Goal: Information Seeking & Learning: Learn about a topic

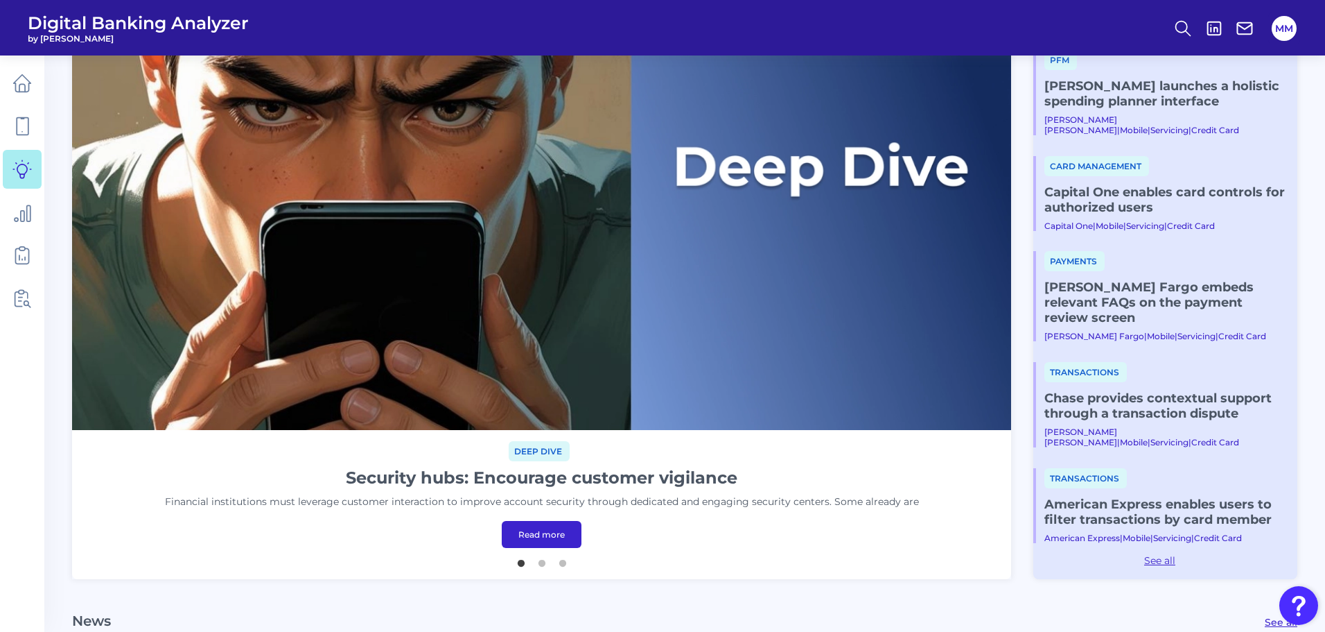
scroll to position [214, 0]
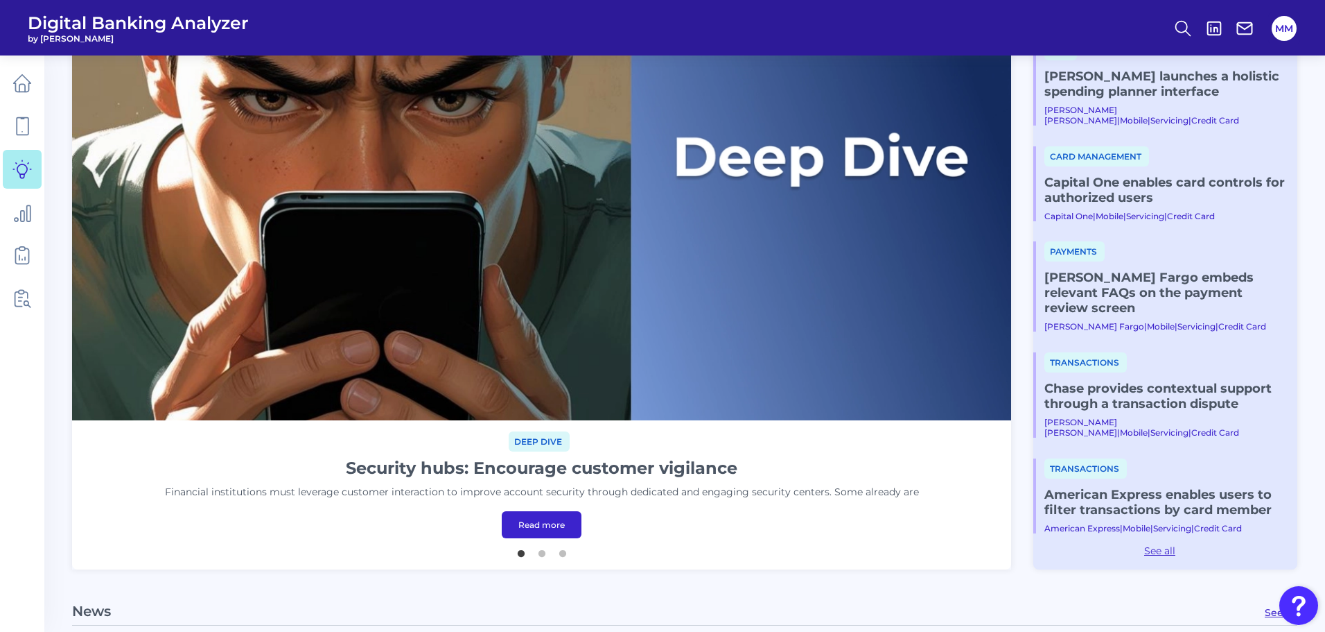
click at [544, 524] on link "Read more" at bounding box center [542, 524] width 80 height 27
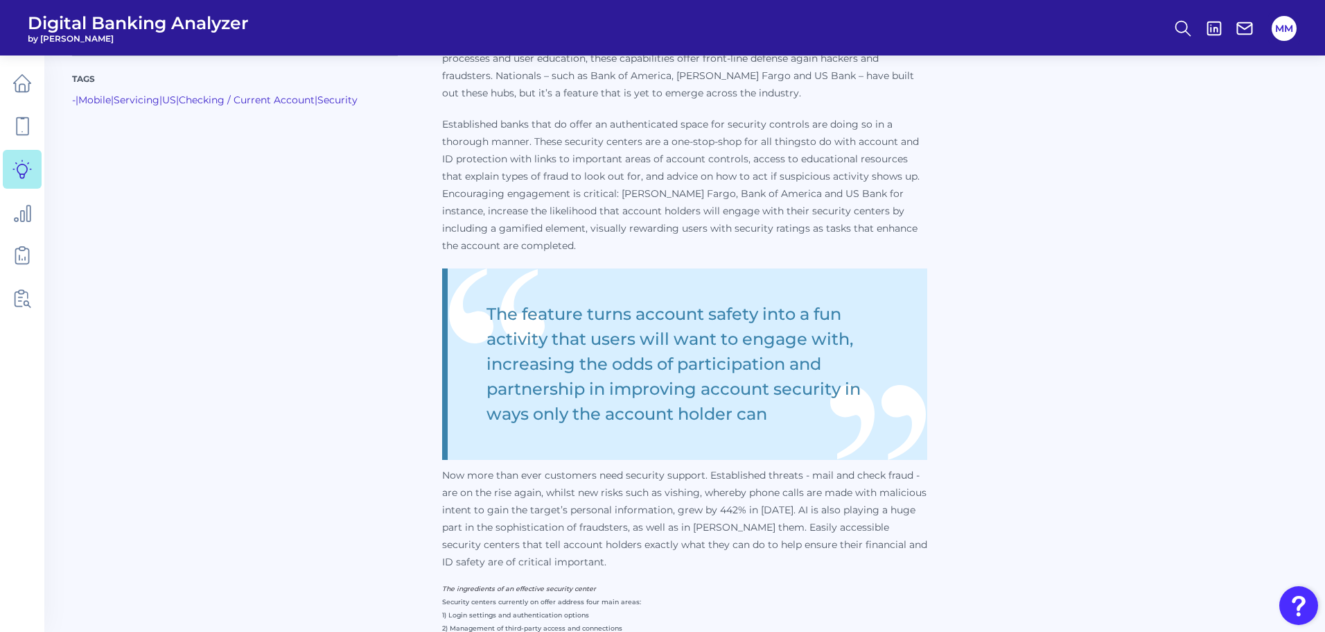
scroll to position [829, 0]
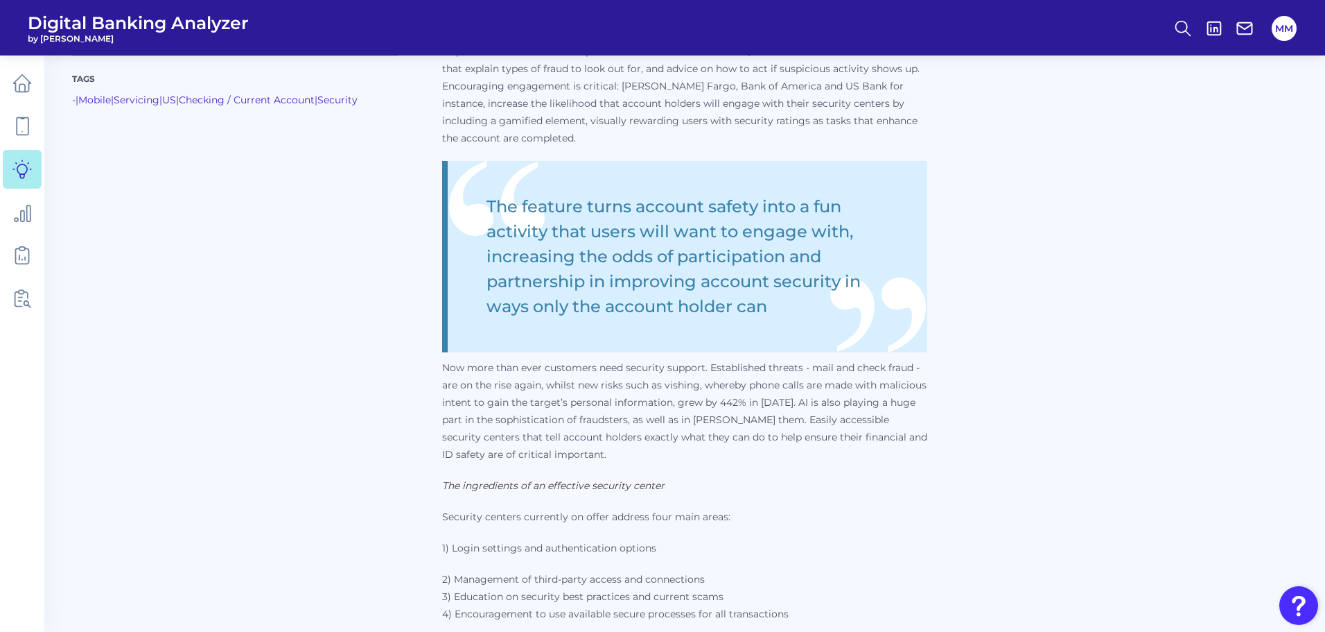
scroll to position [911, 0]
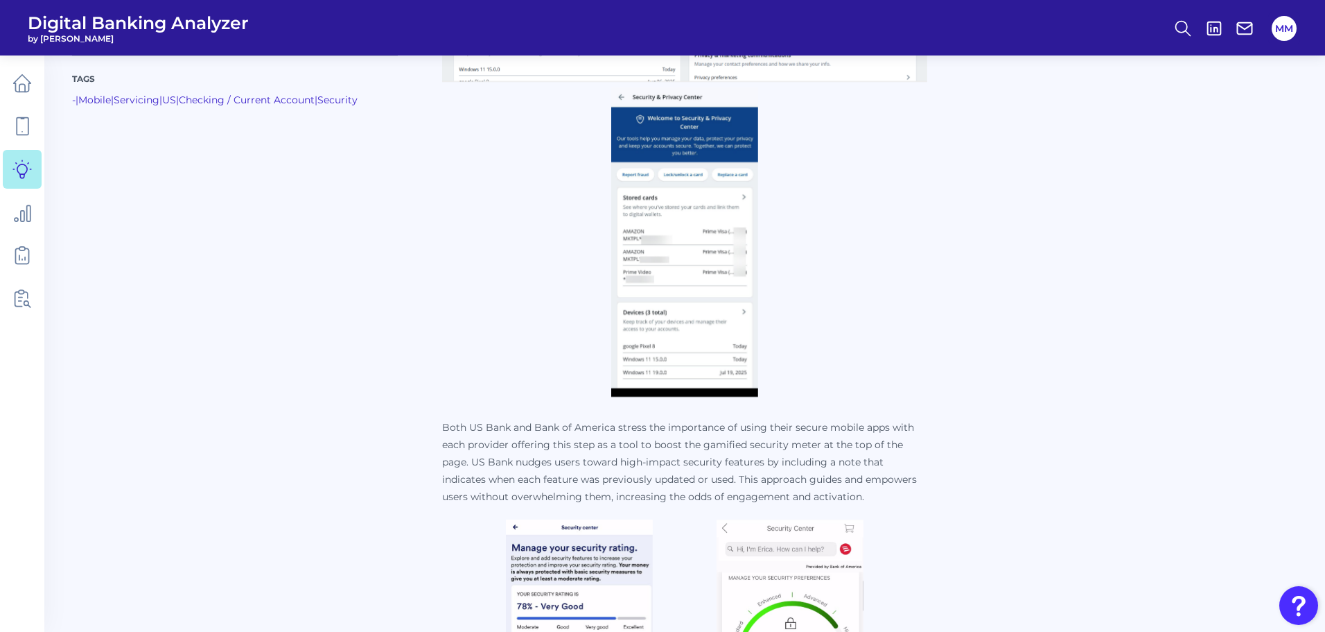
scroll to position [3079, 0]
drag, startPoint x: 985, startPoint y: 398, endPoint x: 951, endPoint y: 523, distance: 129.3
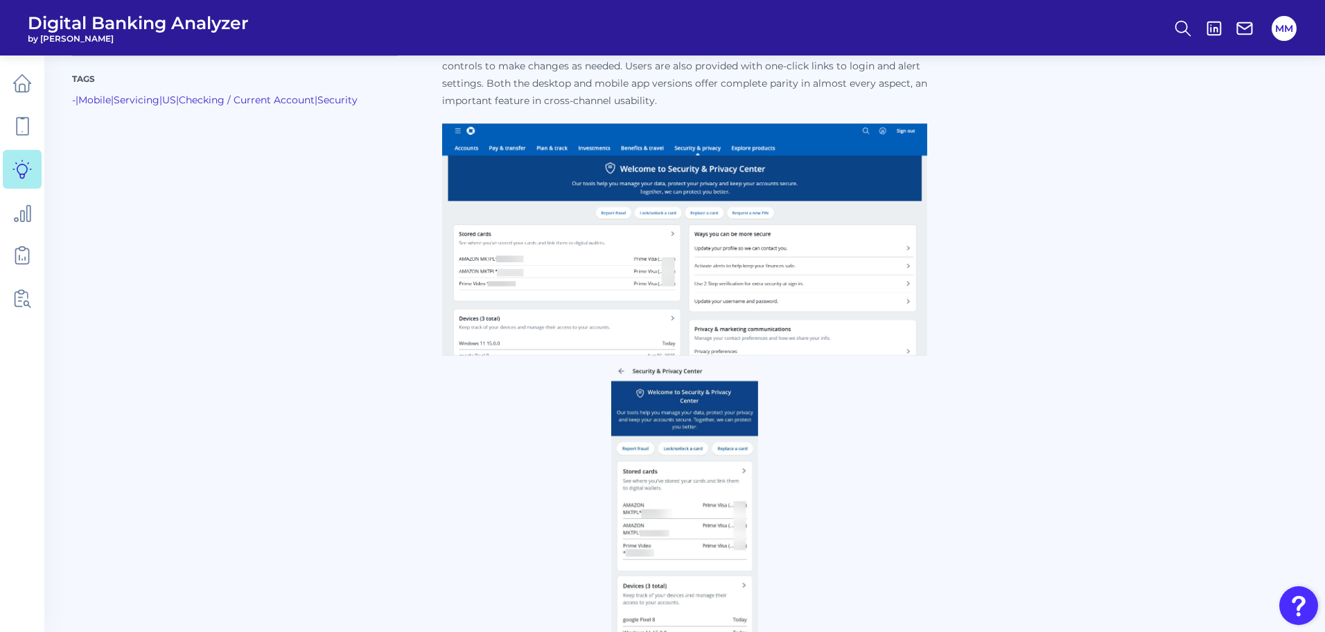
scroll to position [1589, 0]
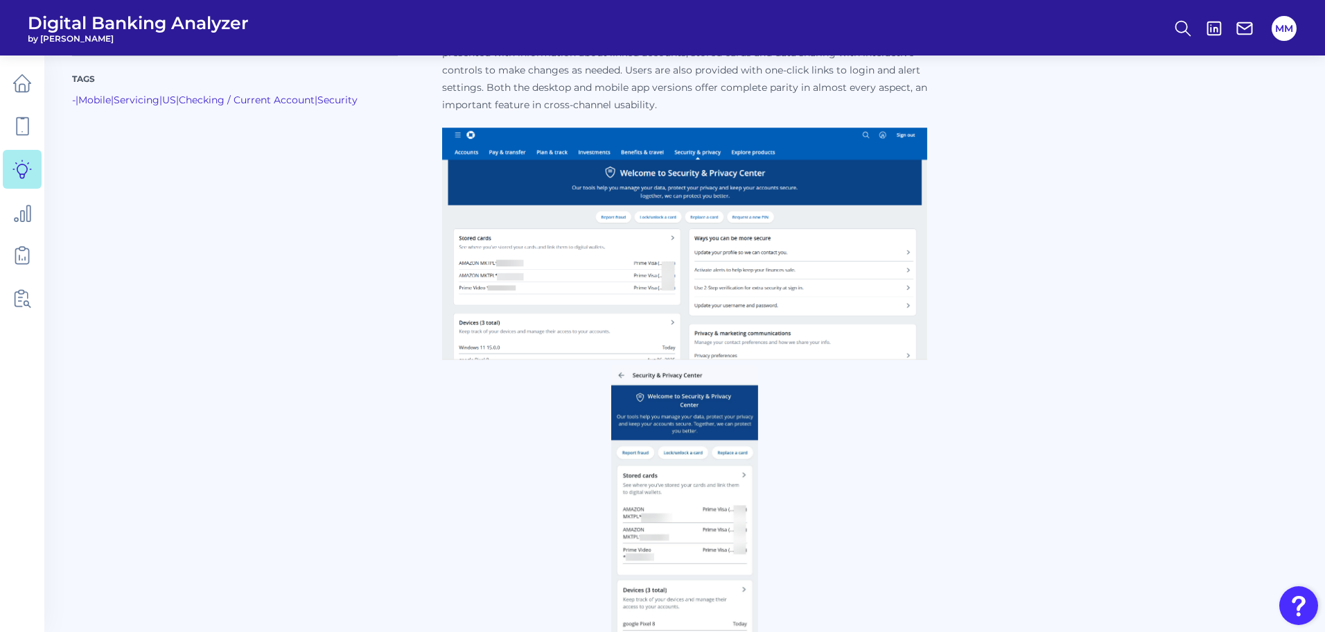
click at [704, 205] on img at bounding box center [684, 244] width 485 height 232
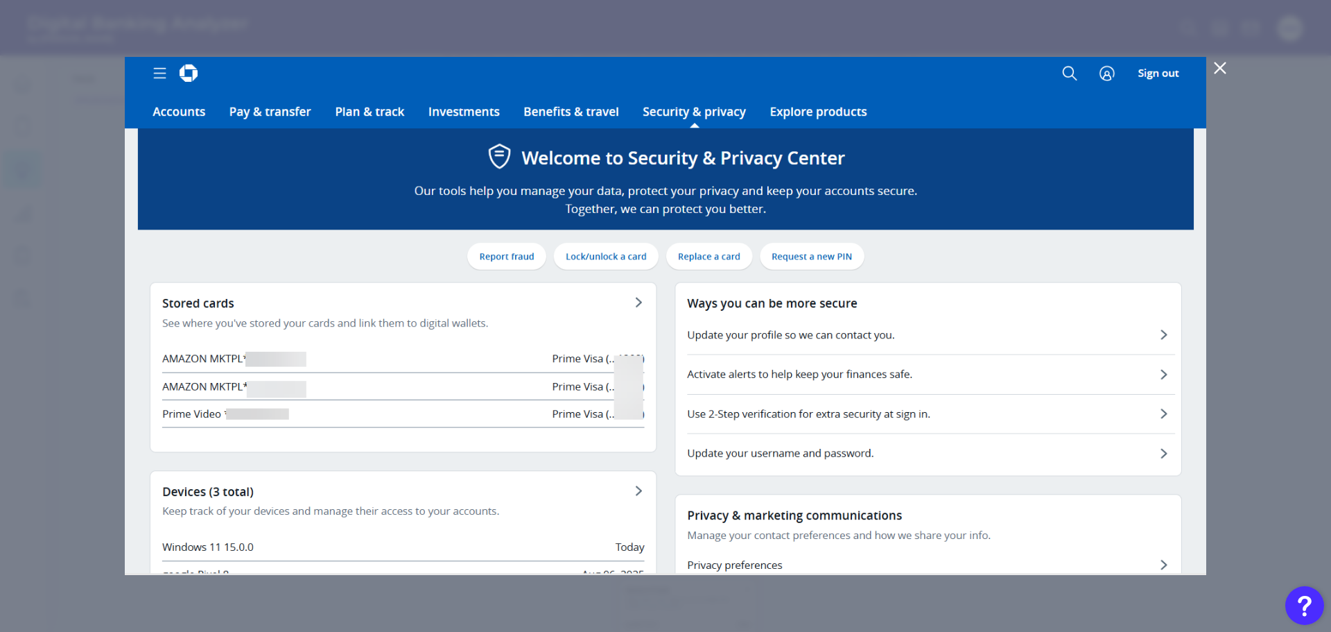
click at [1227, 67] on icon at bounding box center [1220, 68] width 17 height 17
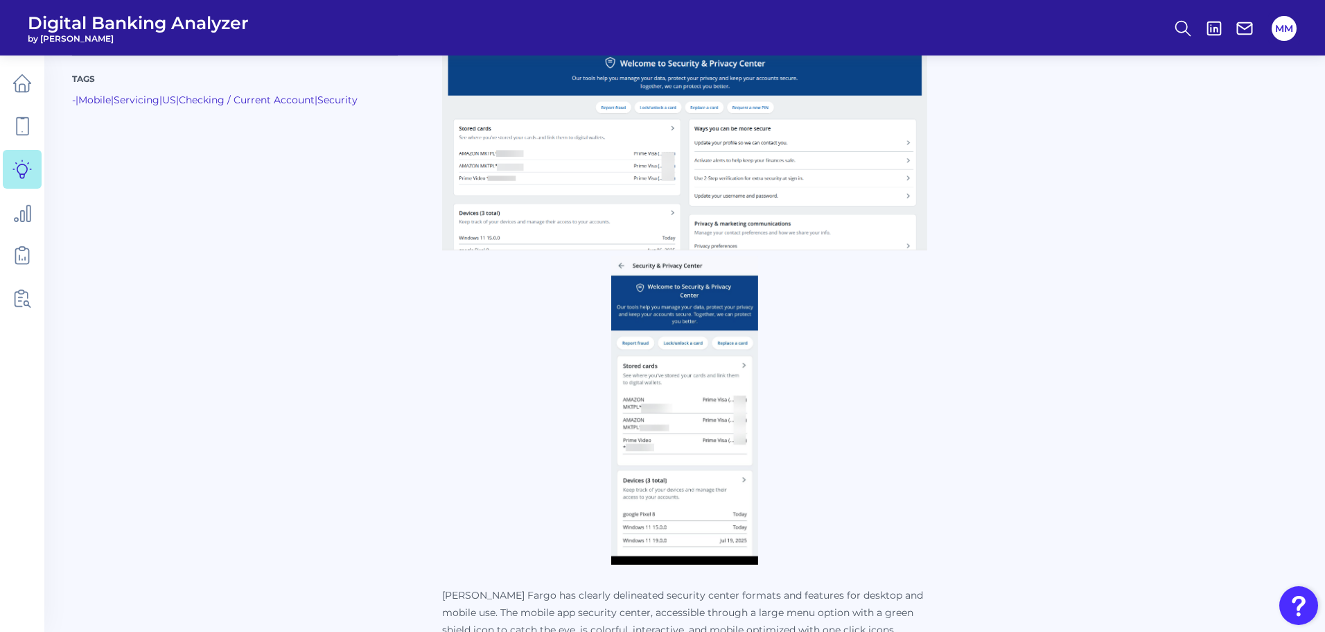
scroll to position [1698, 0]
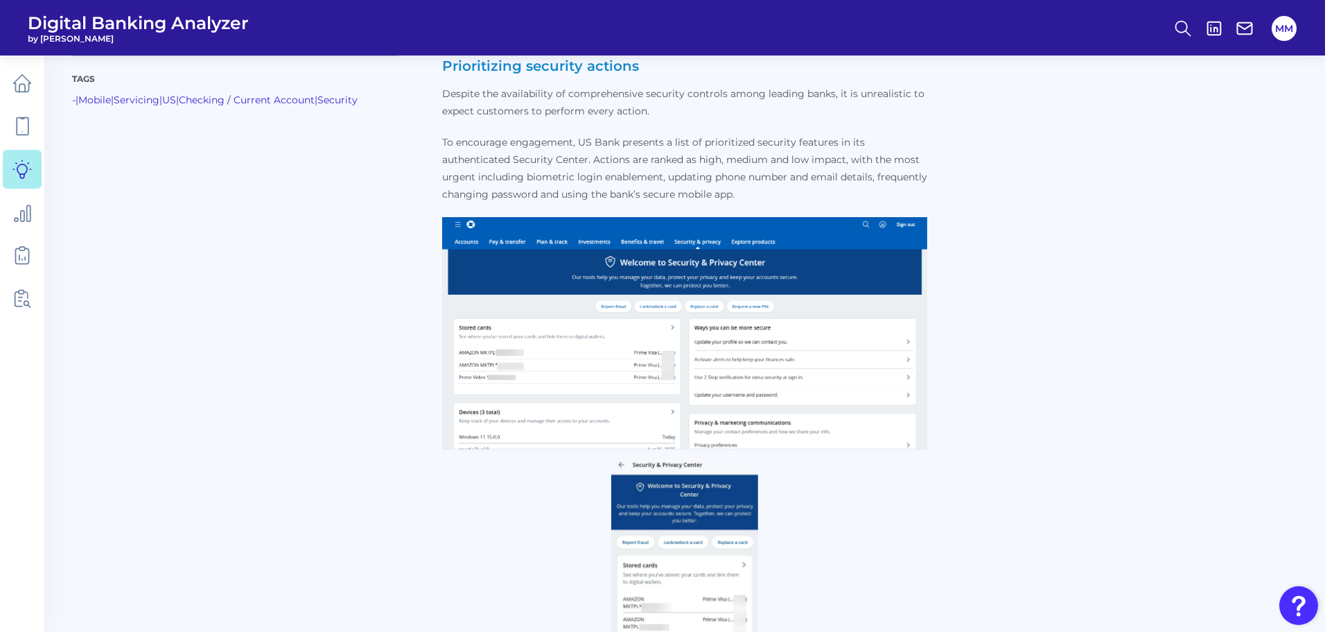
scroll to position [2695, 0]
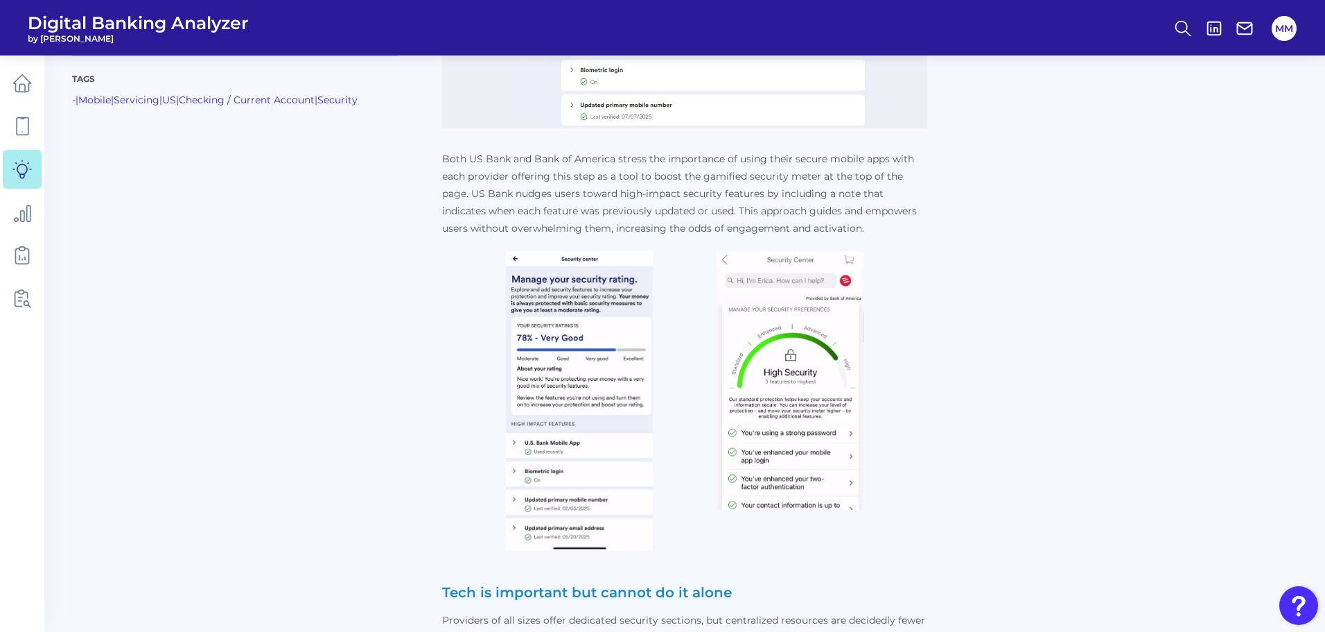
scroll to position [3161, 0]
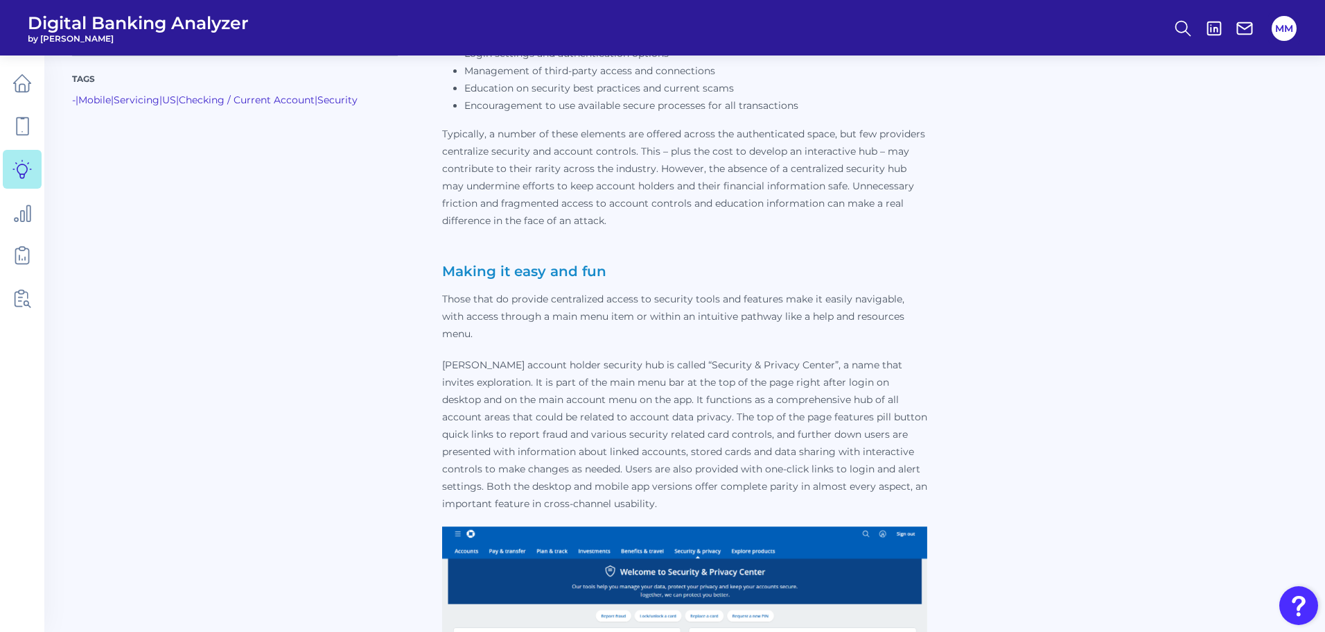
scroll to position [1007, 0]
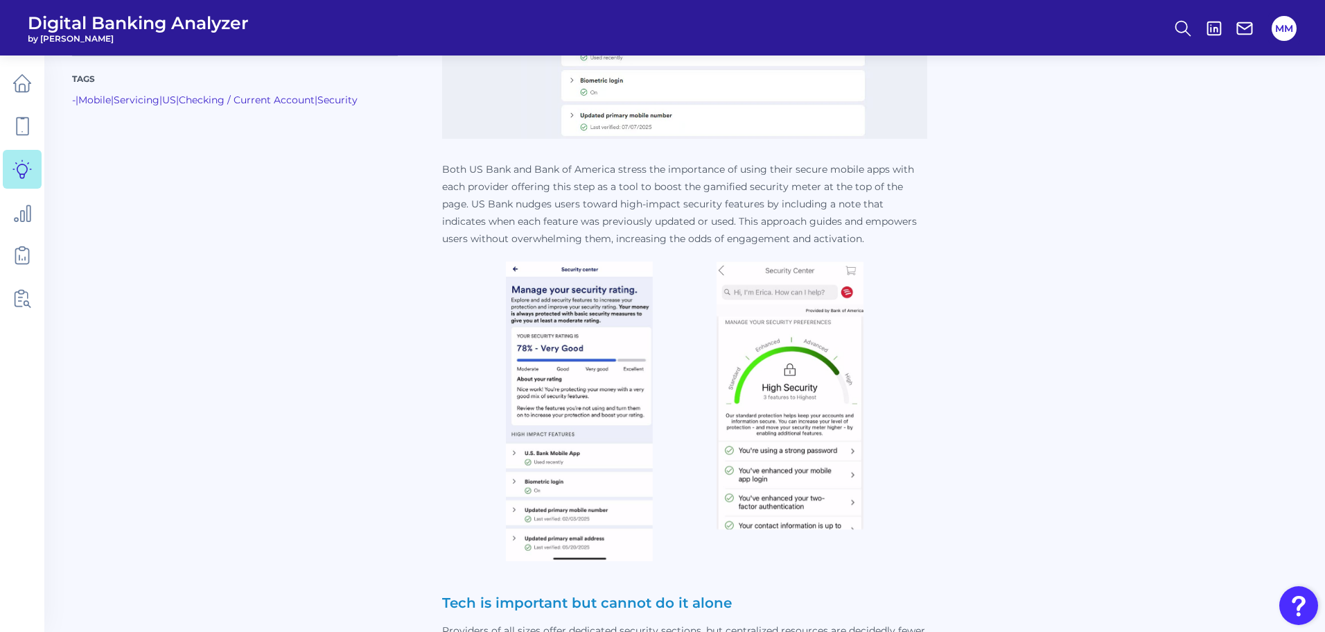
scroll to position [3128, 0]
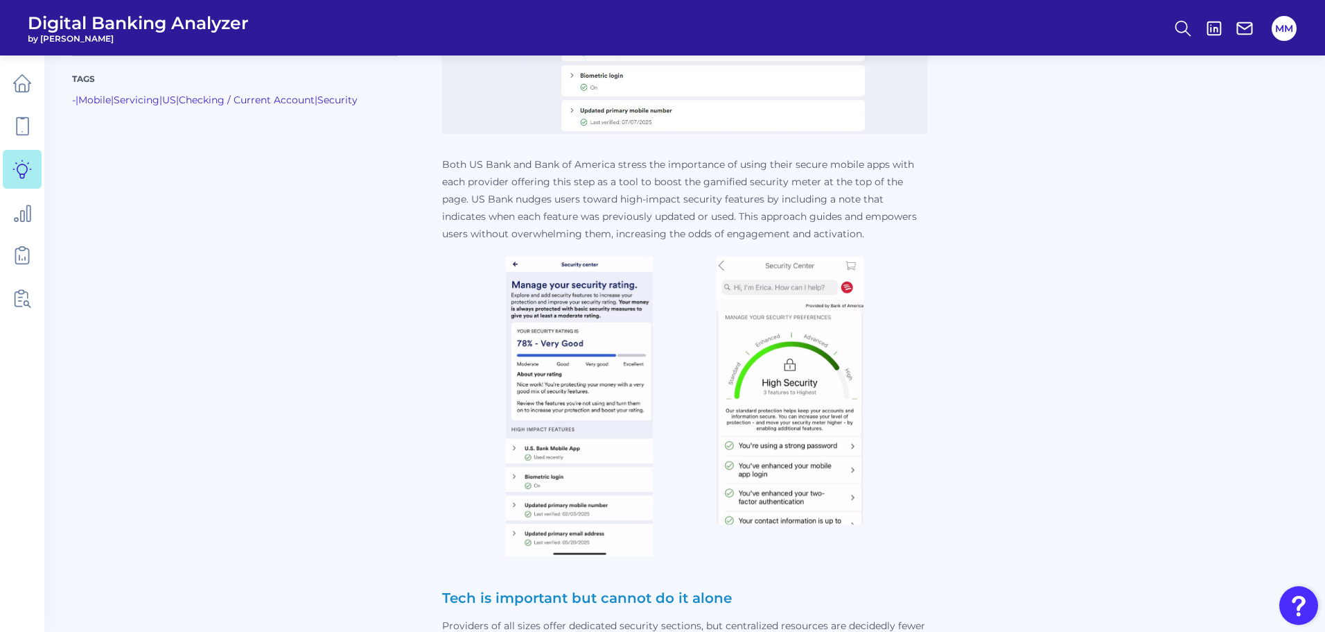
click at [824, 379] on img at bounding box center [790, 390] width 147 height 268
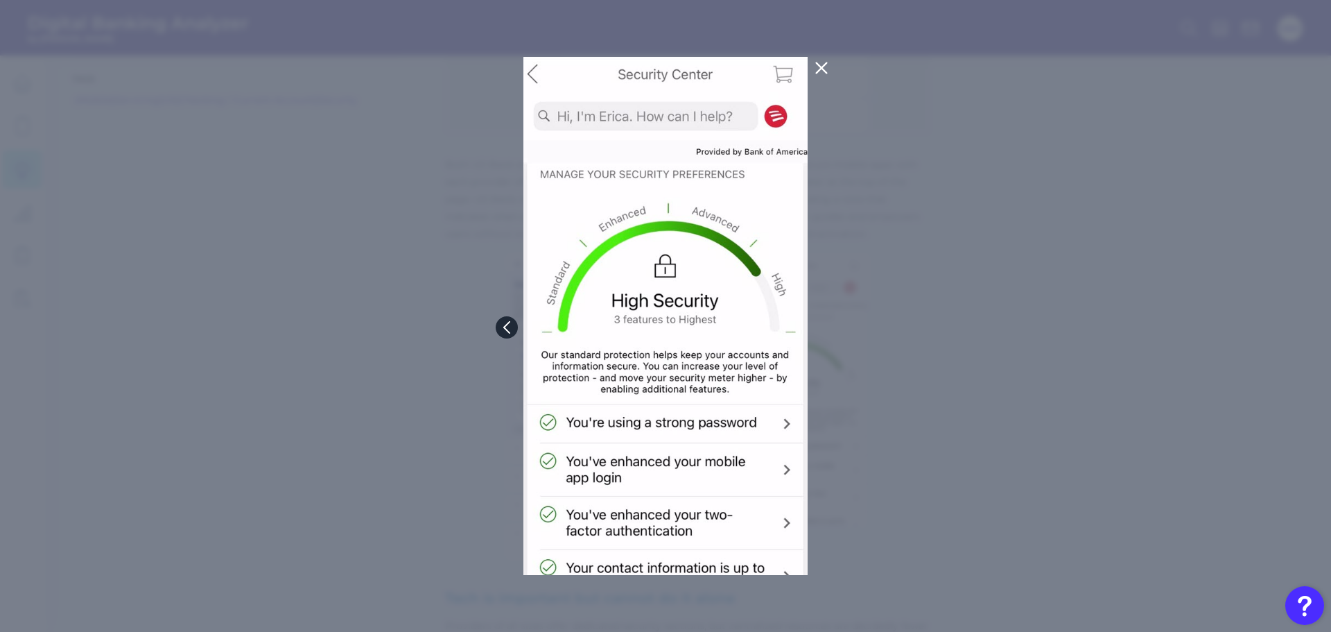
click at [505, 329] on icon at bounding box center [507, 326] width 6 height 11
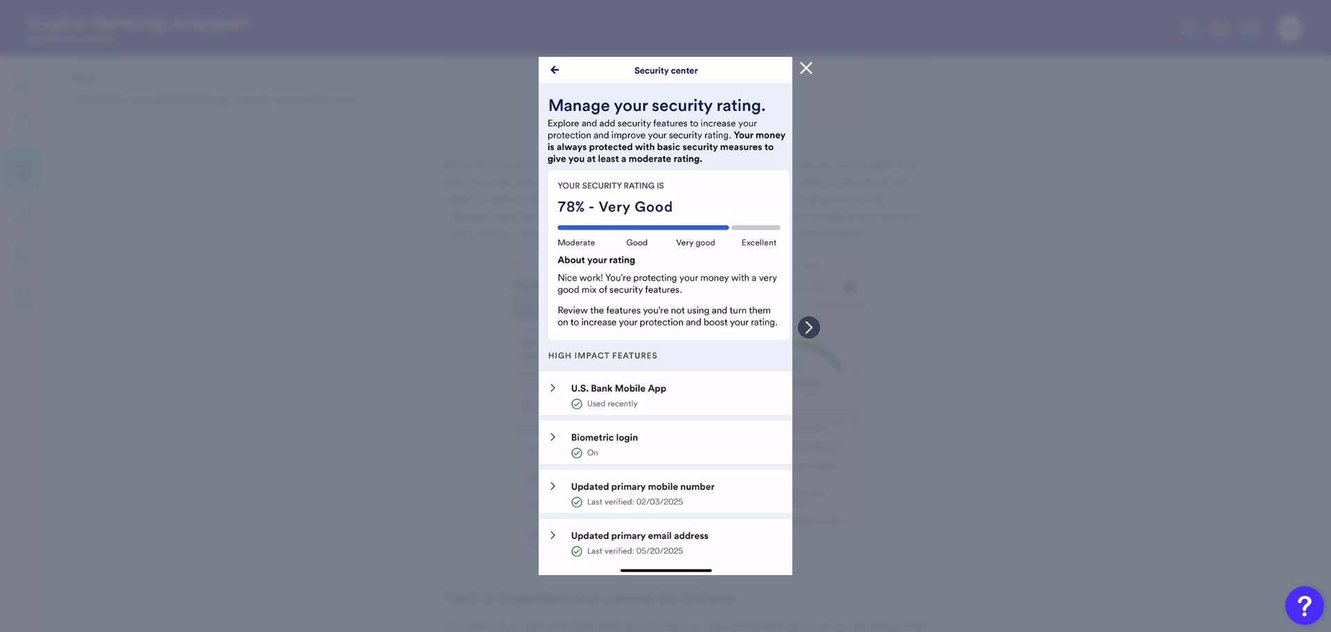
click at [801, 71] on icon at bounding box center [806, 68] width 17 height 17
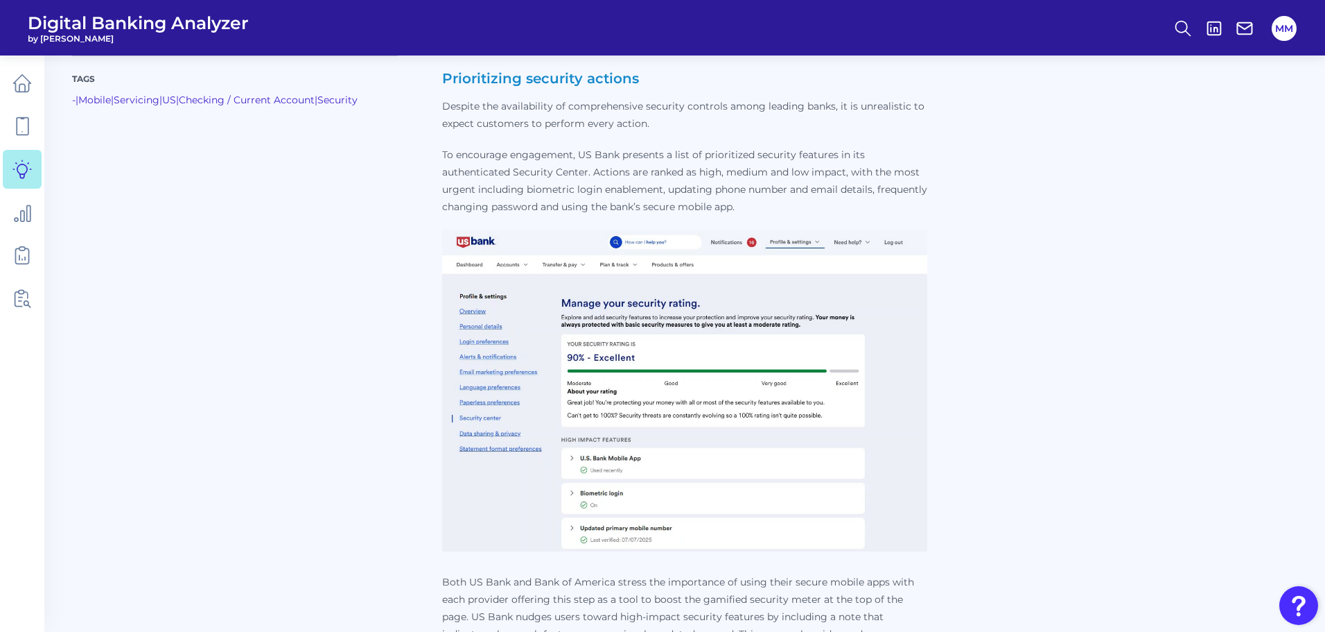
scroll to position [2710, 0]
click at [726, 374] on img at bounding box center [684, 391] width 485 height 322
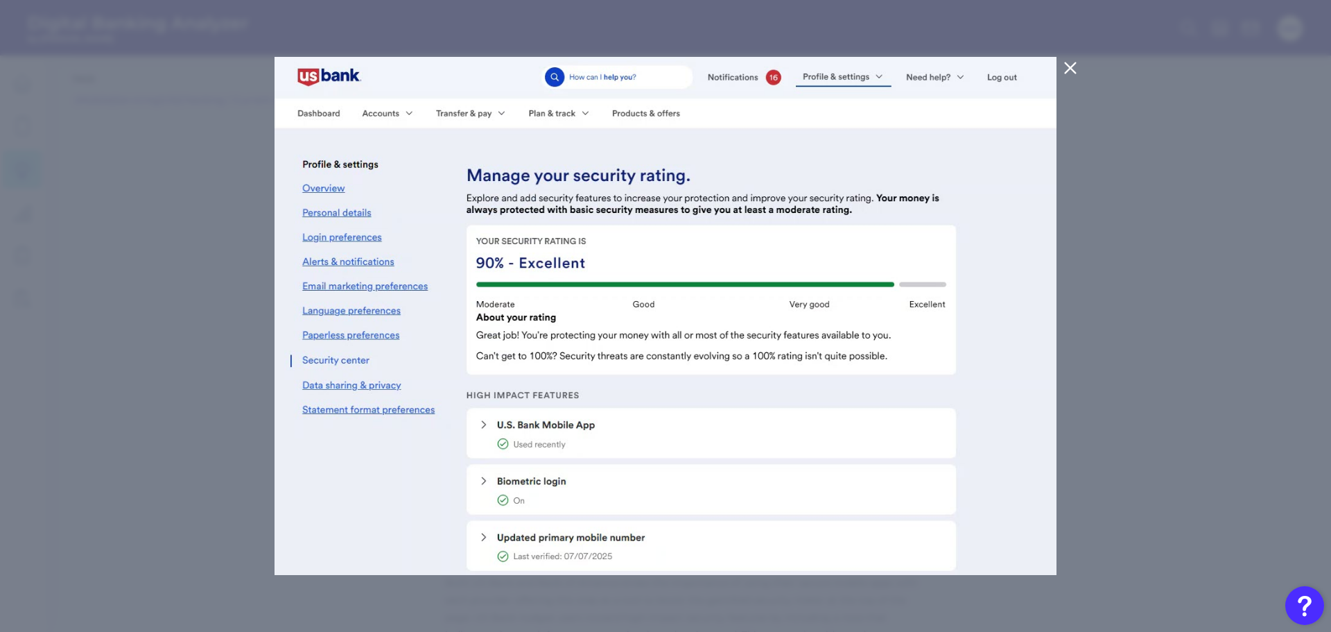
click at [1068, 73] on icon at bounding box center [1070, 68] width 17 height 17
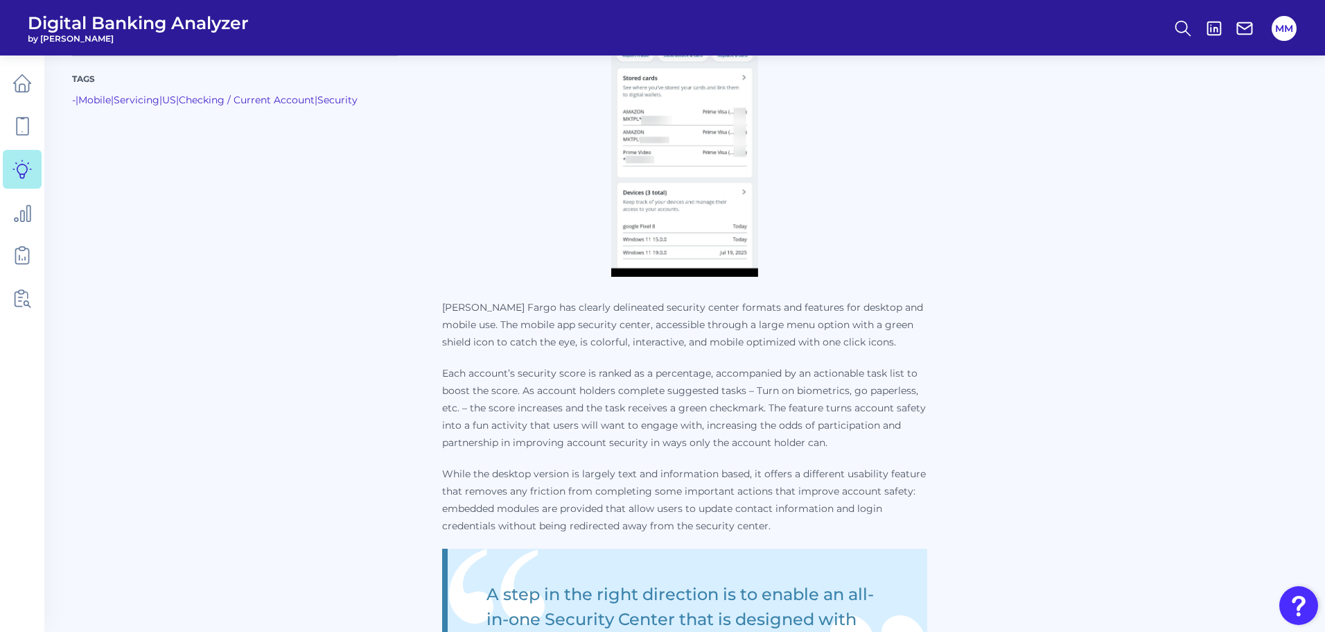
scroll to position [1997, 0]
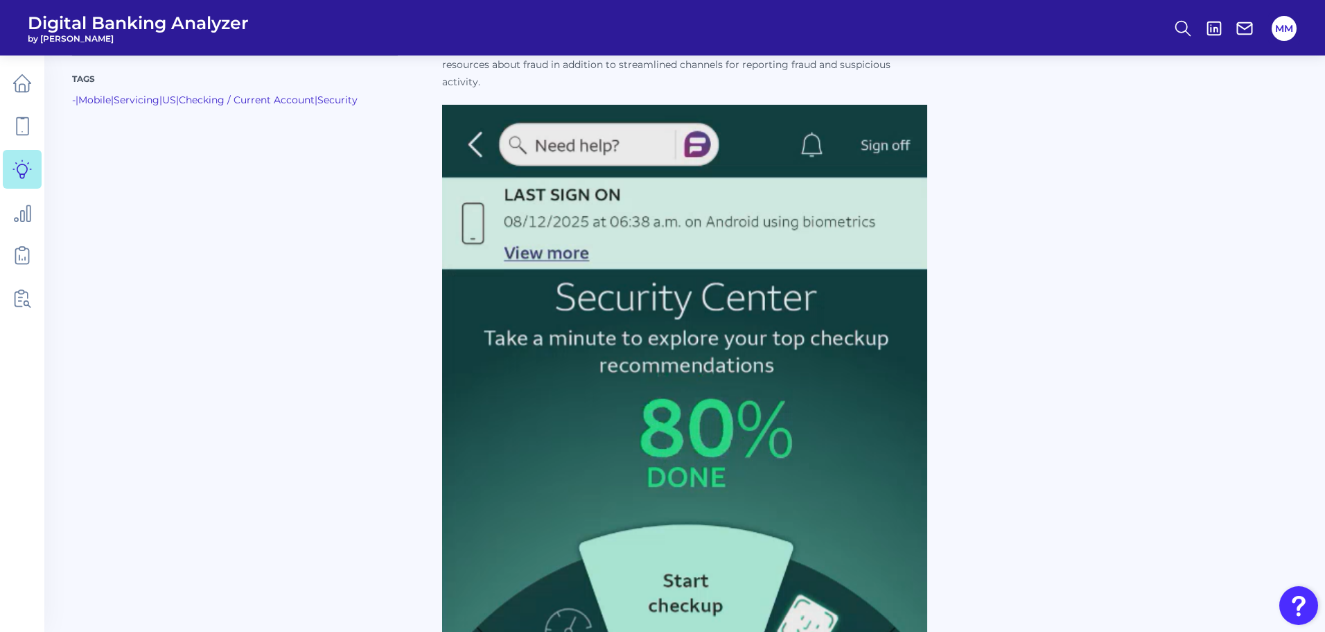
scroll to position [2656, 0]
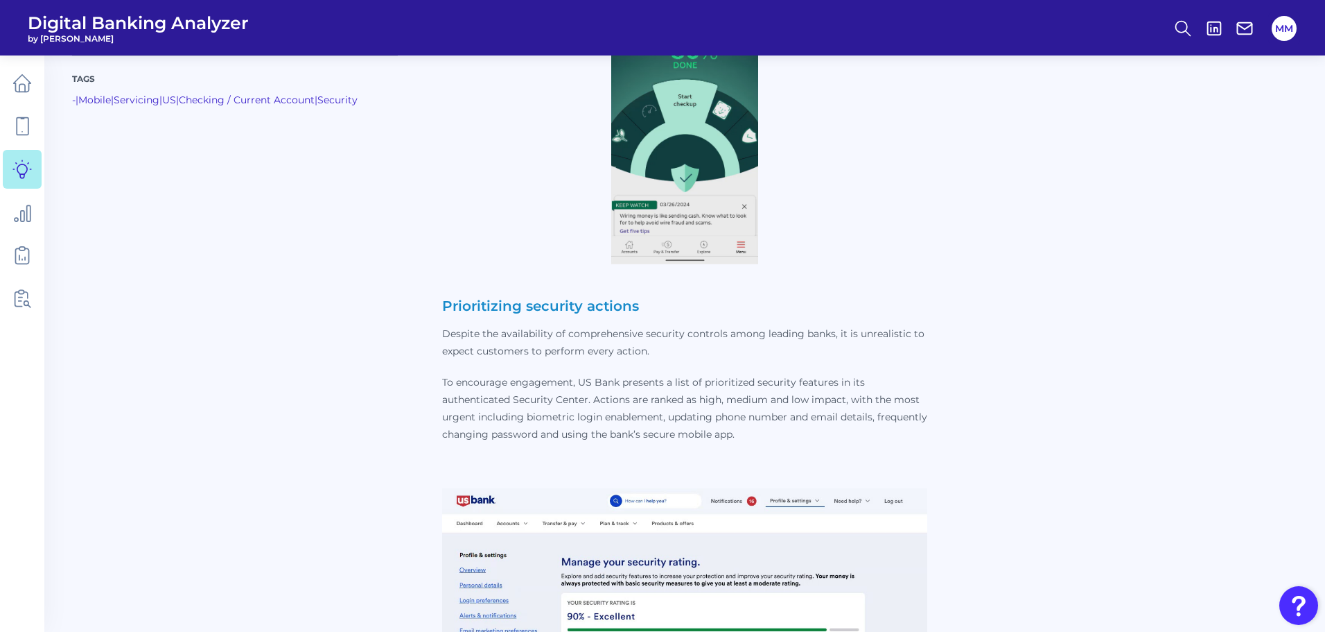
scroll to position [2810, 0]
drag, startPoint x: 392, startPoint y: 366, endPoint x: 365, endPoint y: 437, distance: 76.1
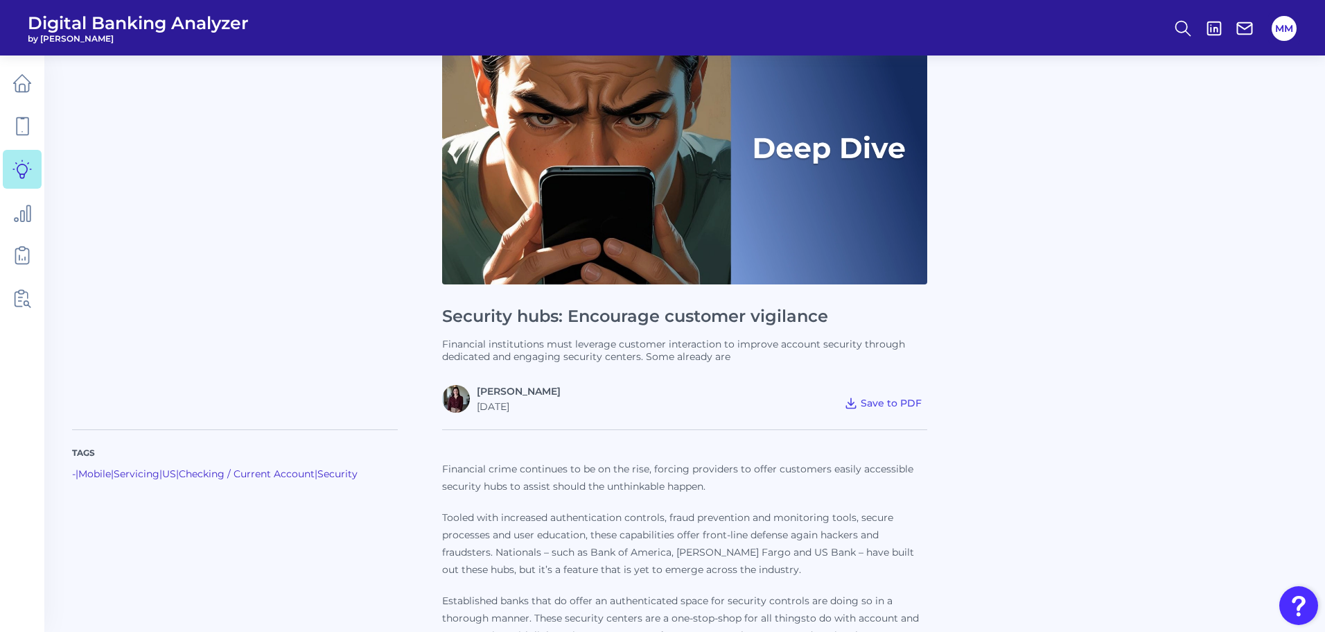
scroll to position [0, 0]
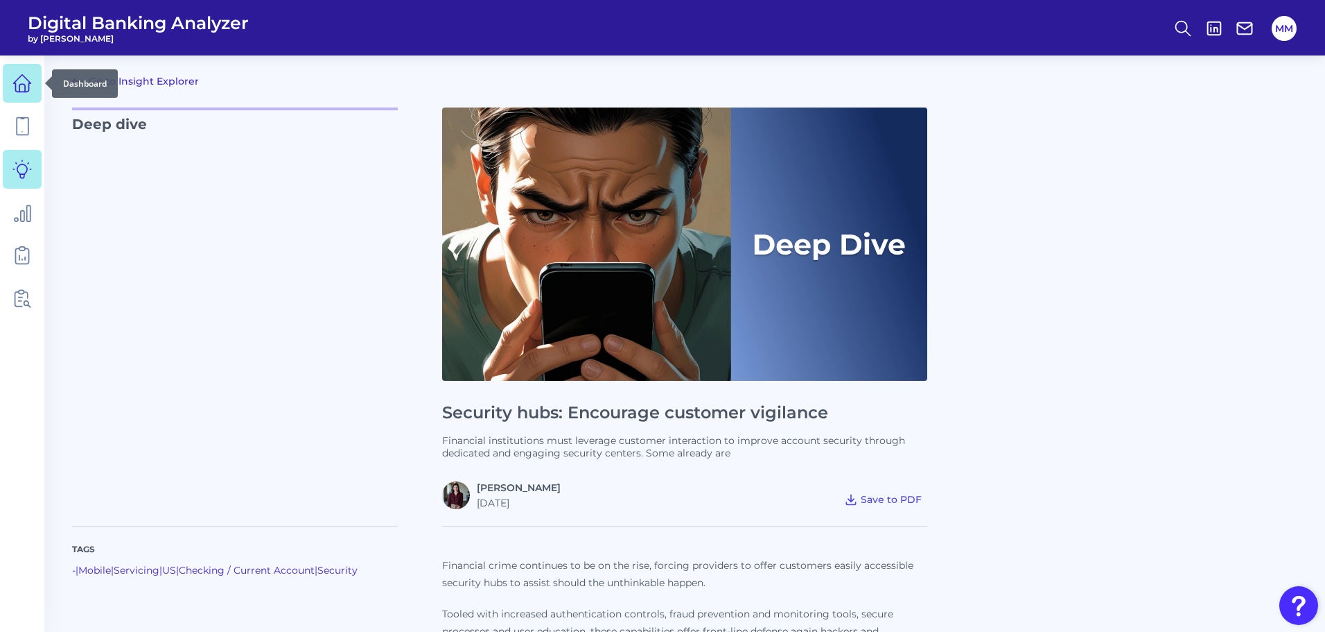
click at [19, 82] on icon at bounding box center [21, 82] width 19 height 19
